Goal: Information Seeking & Learning: Learn about a topic

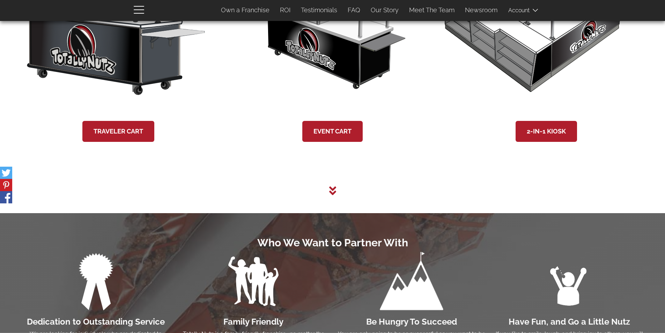
scroll to position [1466, 0]
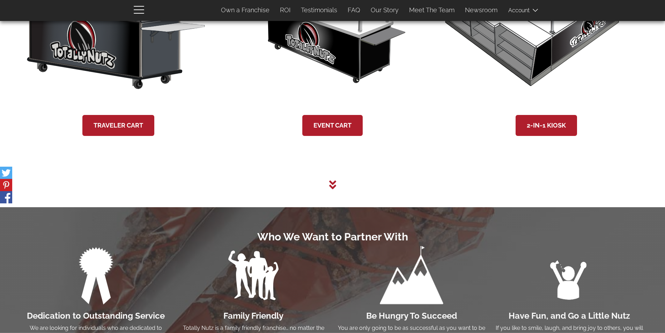
click at [332, 186] on icon at bounding box center [332, 184] width 7 height 9
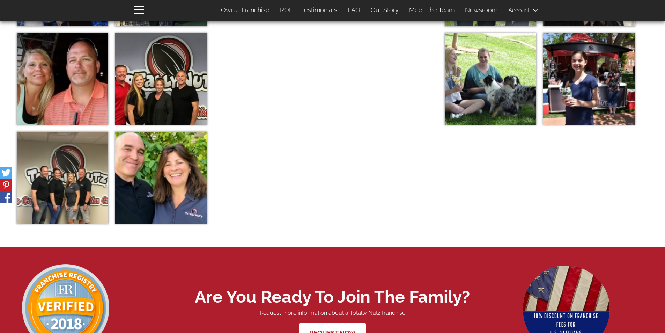
scroll to position [2544, 0]
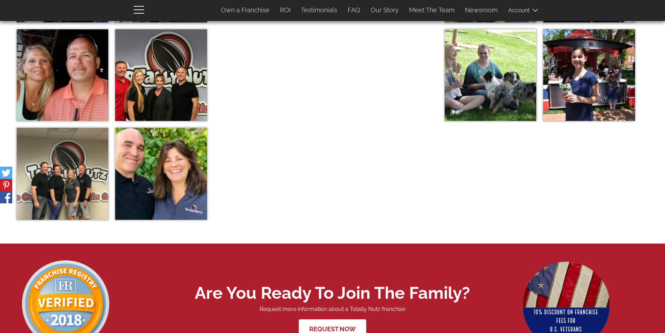
click at [165, 194] on img at bounding box center [160, 173] width 91 height 91
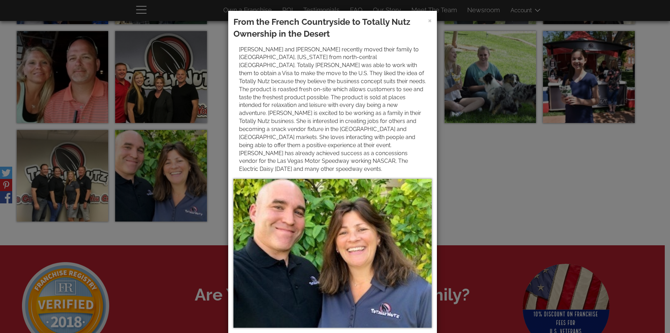
click at [91, 190] on div "× From the French Countryside to Totally Nutz Ownership in the Desert" at bounding box center [335, 166] width 670 height 333
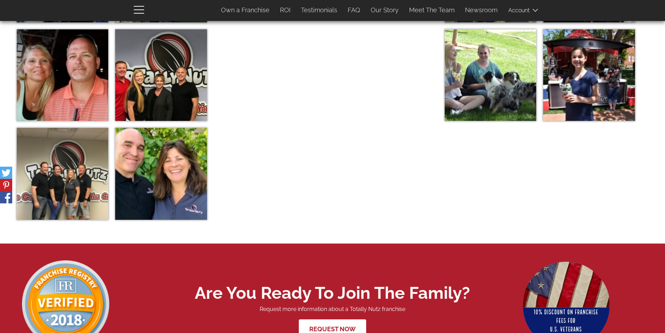
click at [38, 178] on img at bounding box center [62, 173] width 91 height 91
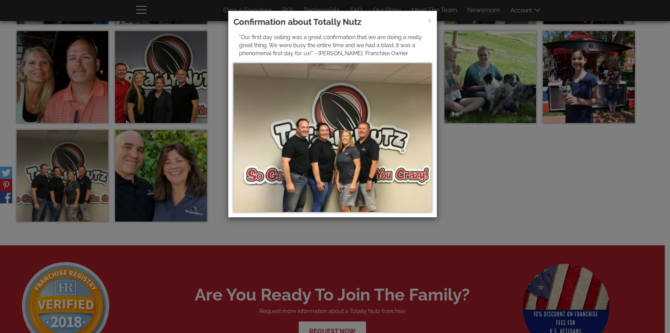
click at [56, 98] on div "× Confirmation about Totally Nutz "Our first day selling was a great confirmati…" at bounding box center [335, 166] width 670 height 333
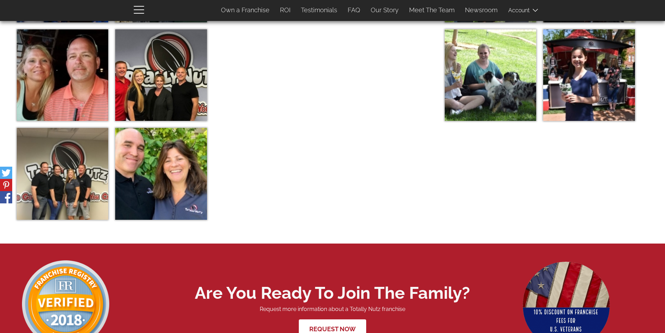
click at [56, 98] on img at bounding box center [62, 74] width 91 height 91
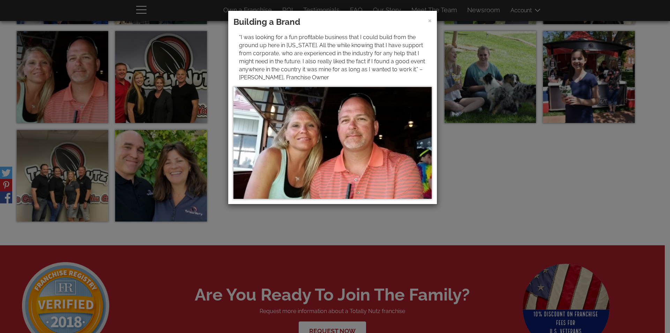
click at [187, 87] on div "× Building a Brand “I was looking for a fun profitable business that I could bu…" at bounding box center [335, 166] width 670 height 333
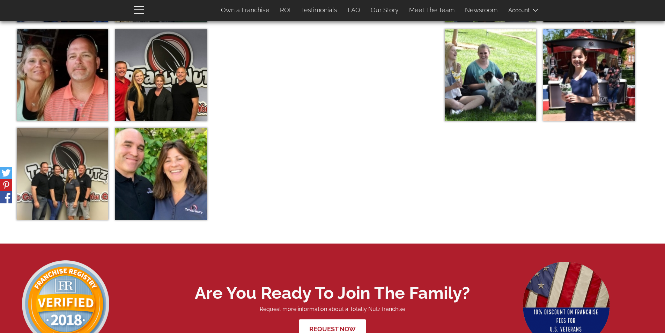
click at [168, 79] on img at bounding box center [160, 74] width 91 height 91
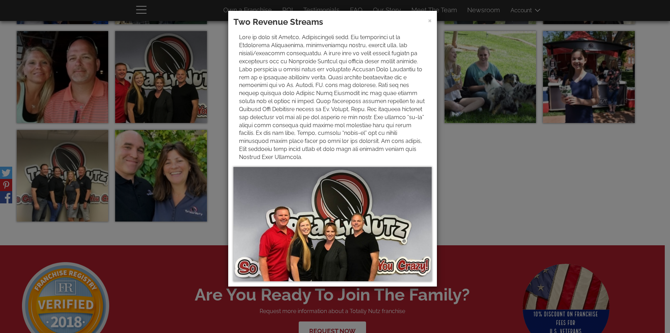
click at [432, 20] on div "× Two Revenue Streams" at bounding box center [332, 148] width 209 height 275
click at [430, 20] on span "×" at bounding box center [430, 20] width 4 height 10
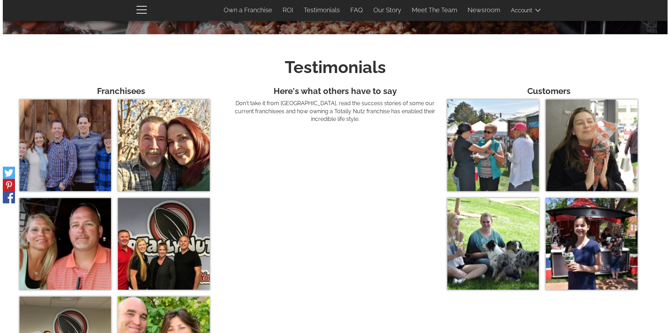
scroll to position [2369, 0]
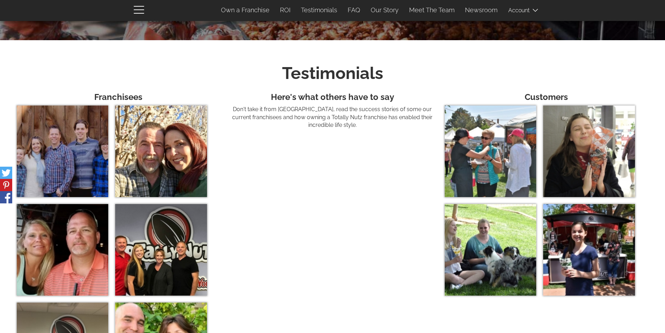
click at [161, 163] on img at bounding box center [160, 150] width 91 height 91
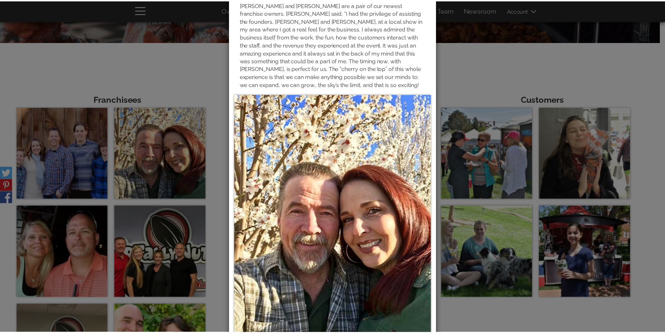
scroll to position [0, 0]
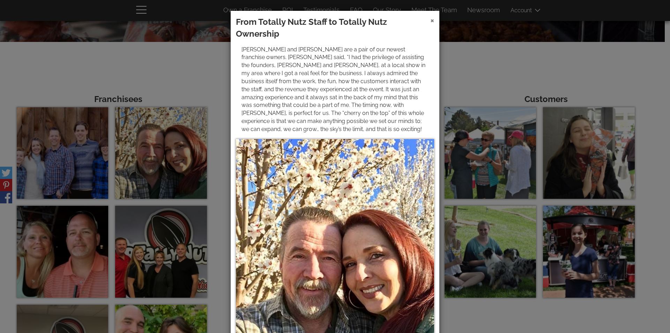
click at [431, 19] on span "×" at bounding box center [432, 20] width 4 height 10
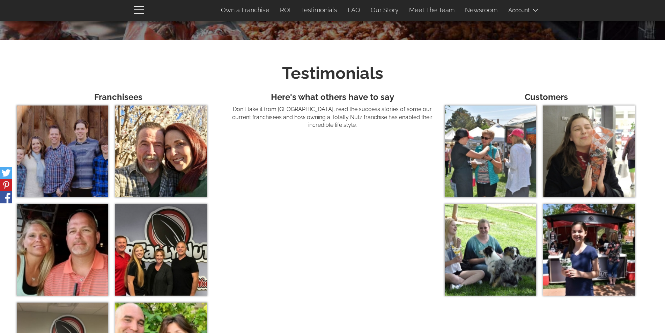
click at [490, 157] on img at bounding box center [490, 150] width 91 height 91
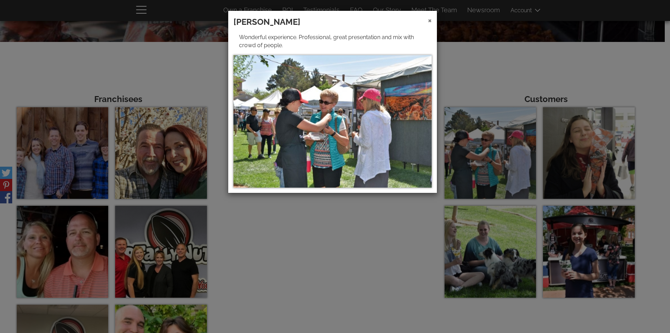
click at [429, 20] on span "×" at bounding box center [430, 20] width 4 height 10
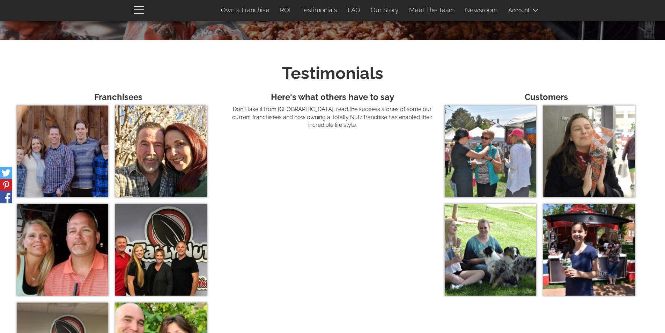
click at [588, 153] on img at bounding box center [588, 150] width 91 height 91
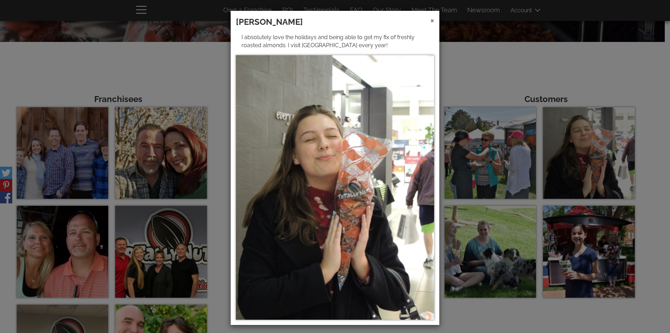
click at [430, 24] on span "×" at bounding box center [432, 20] width 4 height 10
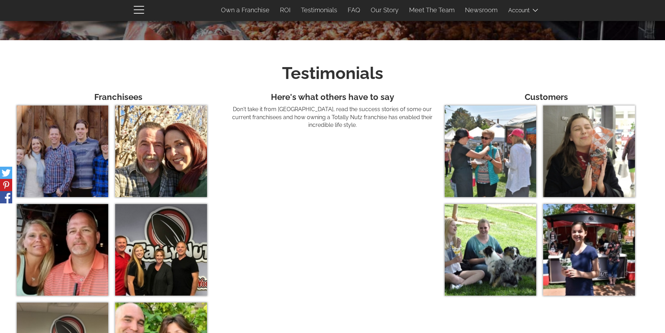
click at [513, 228] on img at bounding box center [490, 249] width 91 height 91
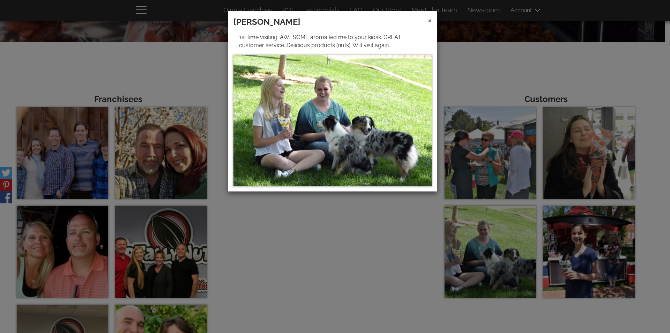
click at [428, 20] on span "×" at bounding box center [430, 20] width 4 height 10
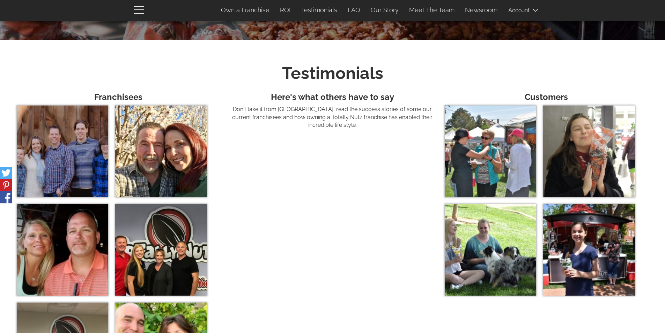
click at [584, 269] on img at bounding box center [588, 249] width 91 height 91
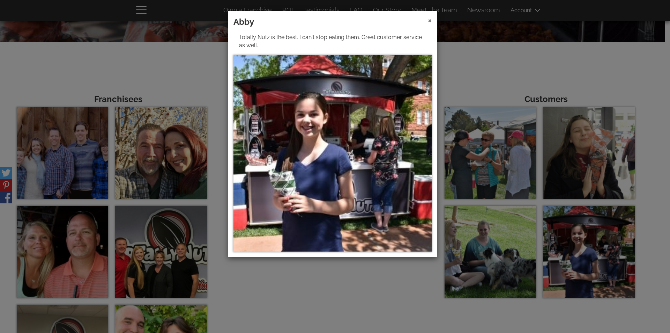
click at [430, 21] on span "×" at bounding box center [430, 20] width 4 height 10
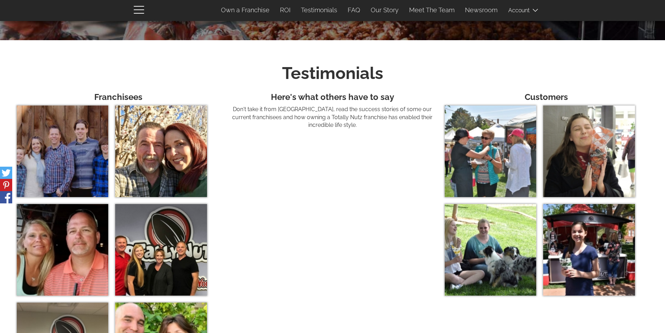
click at [60, 168] on img at bounding box center [62, 150] width 91 height 91
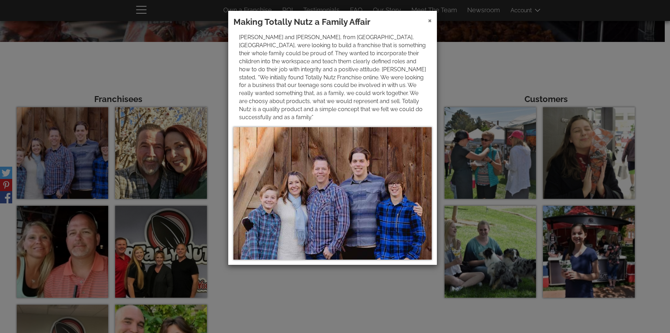
click at [428, 20] on span "×" at bounding box center [430, 20] width 4 height 10
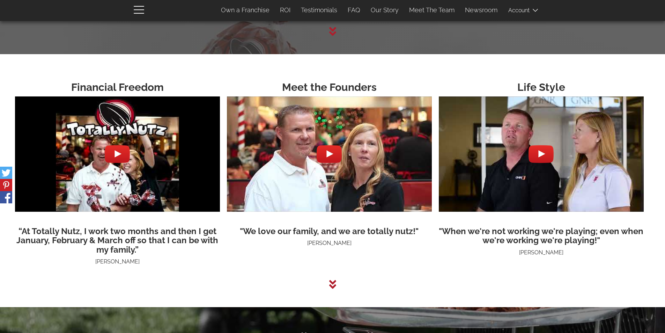
scroll to position [1811, 0]
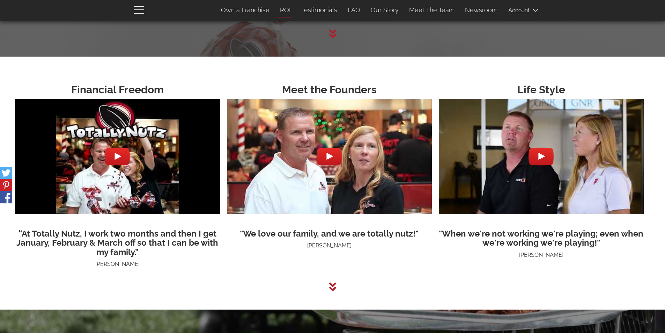
click at [287, 12] on link "ROI" at bounding box center [285, 10] width 21 height 15
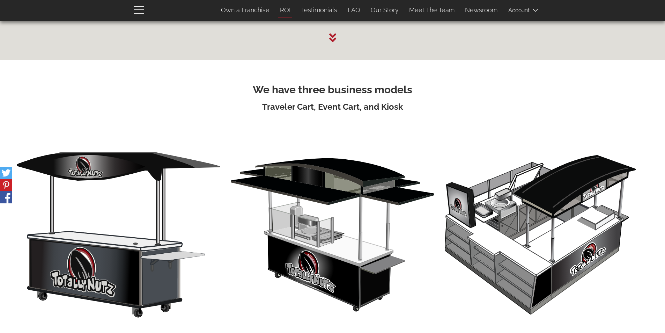
scroll to position [1030, 0]
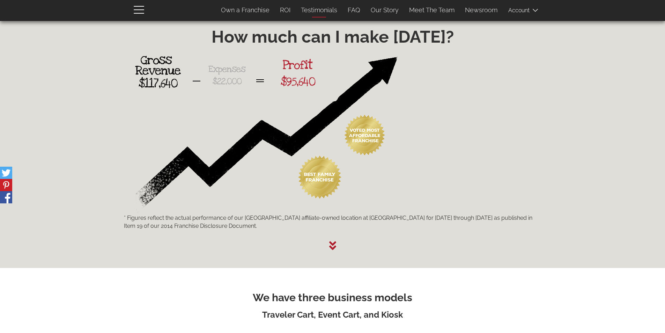
click at [327, 7] on link "Testimonials" at bounding box center [319, 10] width 47 height 15
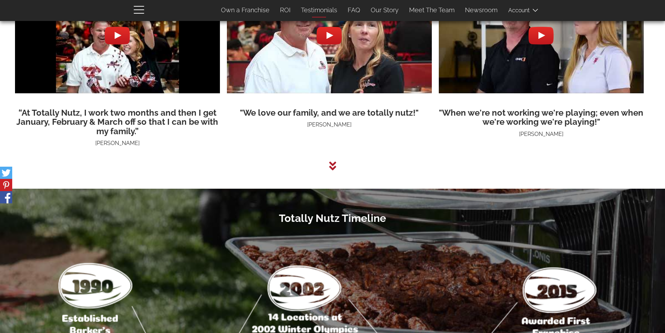
scroll to position [2408, 0]
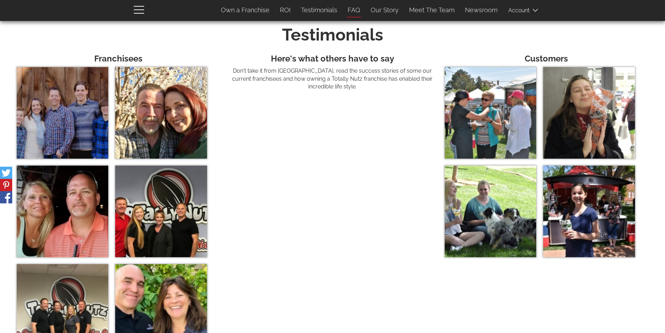
click at [364, 8] on link "FAQ" at bounding box center [353, 10] width 23 height 15
click at [361, 9] on link "FAQ" at bounding box center [353, 10] width 23 height 15
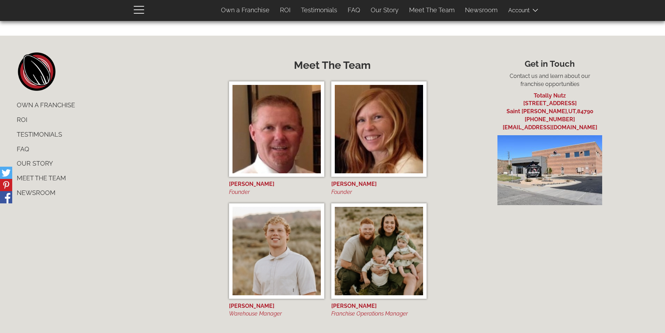
scroll to position [560, 0]
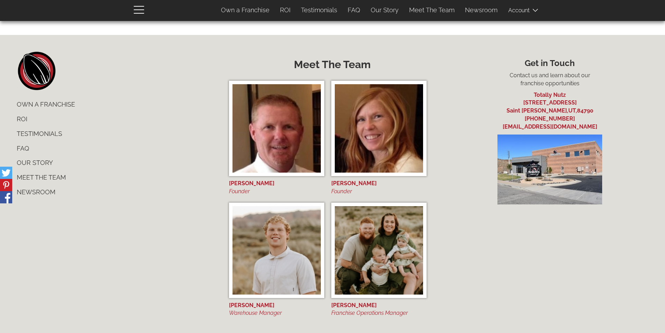
click at [36, 170] on link "Meet The Team" at bounding box center [115, 177] width 207 height 15
click at [33, 185] on link "Newsroom" at bounding box center [115, 192] width 207 height 15
